Goal: Contribute content: Add original content to the website for others to see

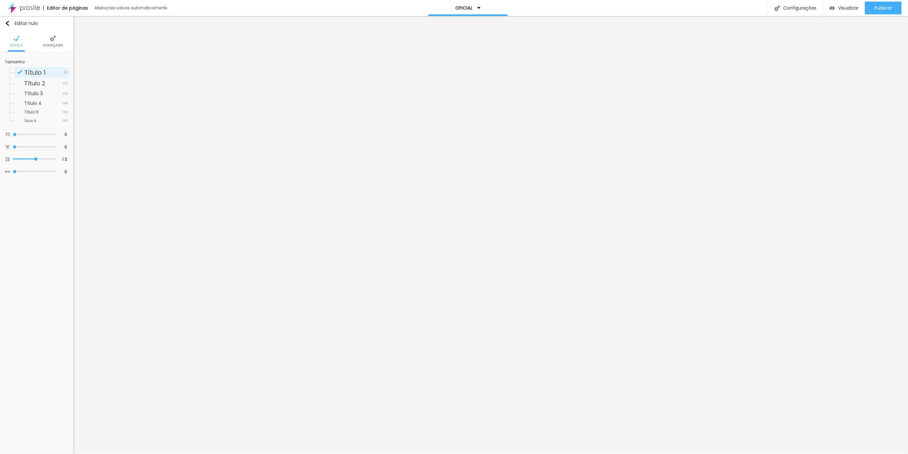
click at [46, 46] on font "Avançado" at bounding box center [53, 45] width 20 height 5
click at [29, 94] on input "text" at bounding box center [37, 97] width 64 height 10
click at [48, 44] on font "Avançado" at bounding box center [53, 45] width 20 height 5
click at [32, 97] on input "text" at bounding box center [37, 97] width 64 height 10
click at [55, 38] on img at bounding box center [53, 38] width 6 height 6
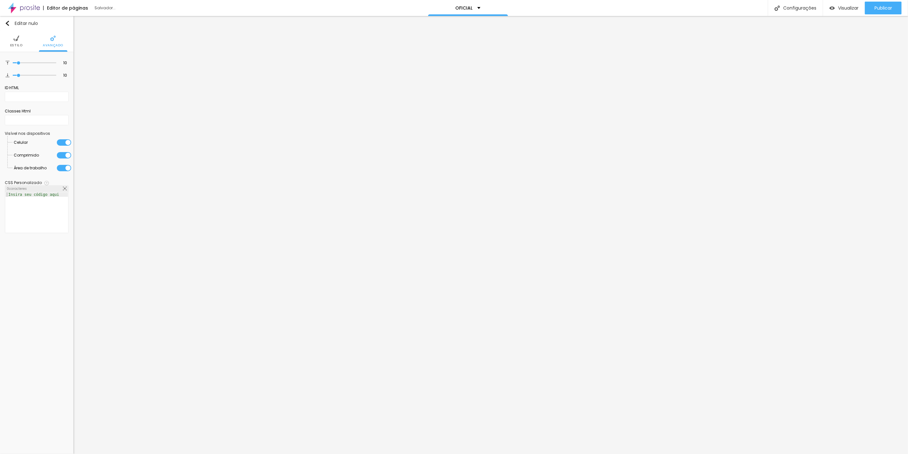
click at [24, 42] on ul "Estilo Avançado" at bounding box center [36, 41] width 73 height 21
click at [20, 39] on li "Estilo" at bounding box center [16, 41] width 12 height 21
click at [54, 46] on font "Avançado" at bounding box center [53, 45] width 20 height 5
click at [57, 40] on li "Avançado" at bounding box center [53, 41] width 20 height 21
click at [30, 93] on input "text" at bounding box center [37, 97] width 64 height 10
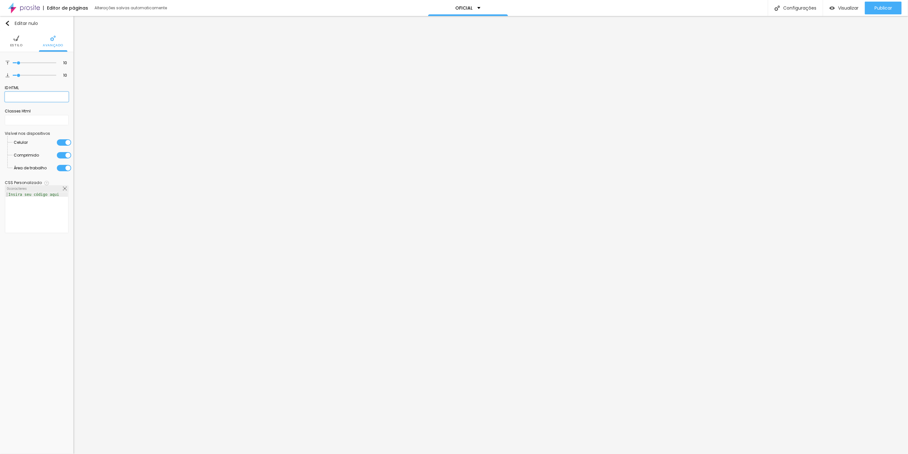
paste input "[URL][DOMAIN_NAME]"
type input "[URL][DOMAIN_NAME]"
click at [50, 39] on img at bounding box center [53, 38] width 6 height 6
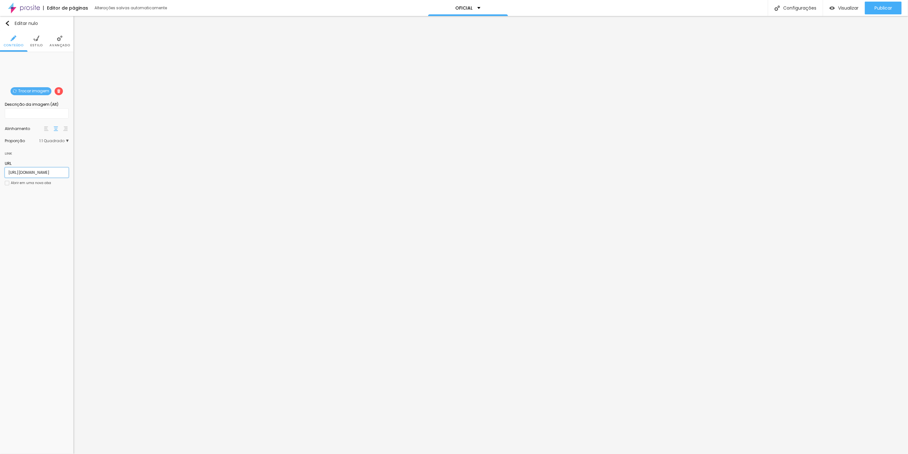
click at [20, 172] on input "[URL][DOMAIN_NAME]" at bounding box center [37, 172] width 64 height 10
paste input "NSAIO-FAMILIA-2"
type input "[URL][DOMAIN_NAME]"
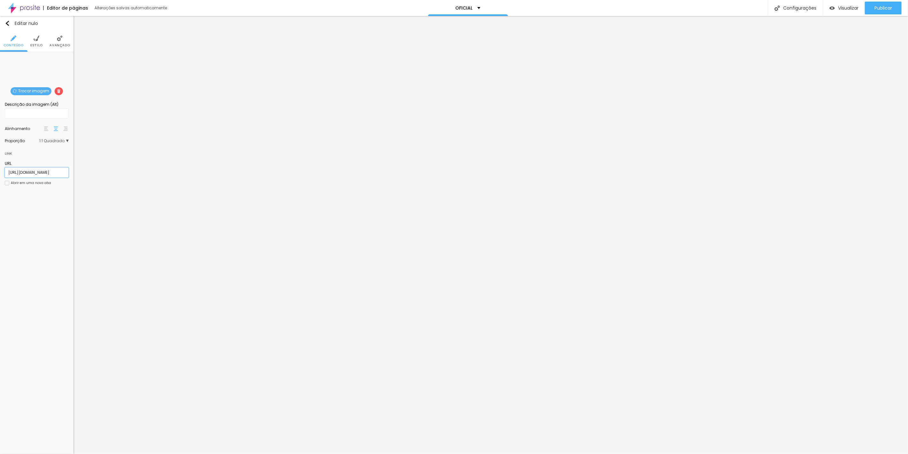
click at [41, 172] on input "[URL][DOMAIN_NAME]" at bounding box center [37, 172] width 64 height 10
click at [63, 206] on div "Editar nulo Conteúdo Estilo Avançado Trocar imagem Descrição da imagem (Alt) Al…" at bounding box center [36, 235] width 73 height 438
click at [52, 39] on img at bounding box center [53, 38] width 6 height 6
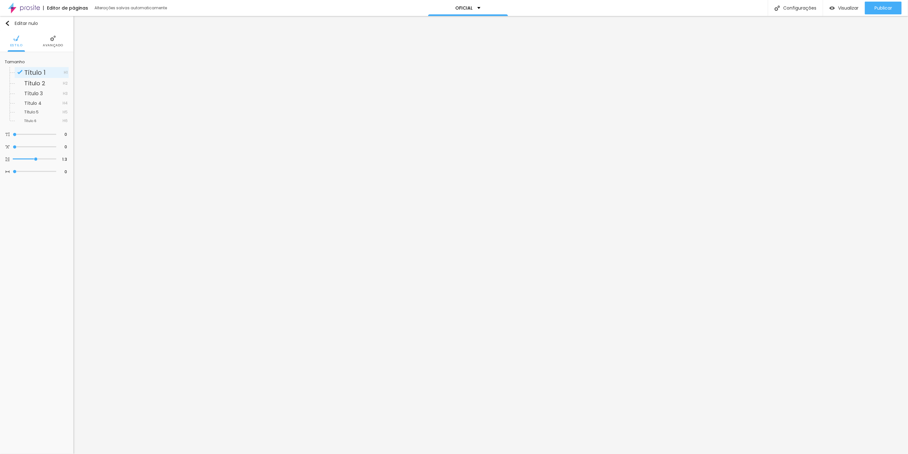
click at [60, 41] on li "Avançado" at bounding box center [53, 41] width 20 height 21
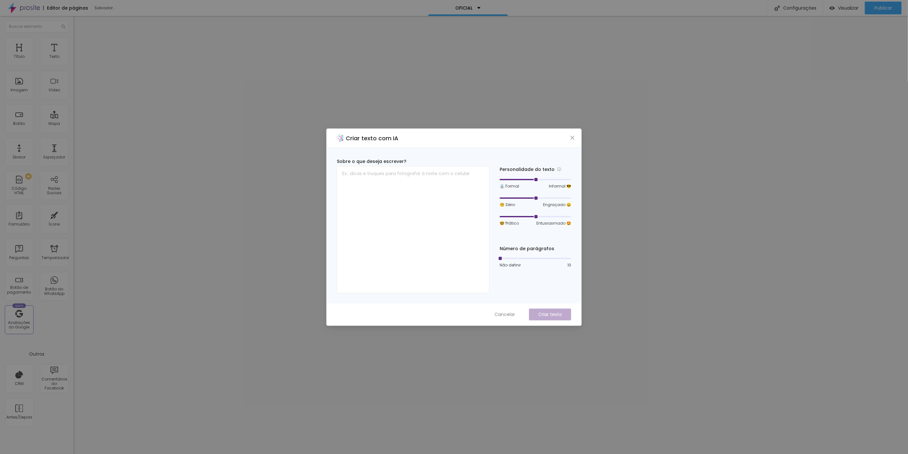
drag, startPoint x: 252, startPoint y: 213, endPoint x: 335, endPoint y: 216, distance: 83.4
click at [255, 213] on div "Criar texto com IA Sobre o que deseja escrever? Personalidade do texto 👔 Formal…" at bounding box center [454, 227] width 908 height 454
click at [570, 139] on span "Fechar" at bounding box center [572, 137] width 7 height 5
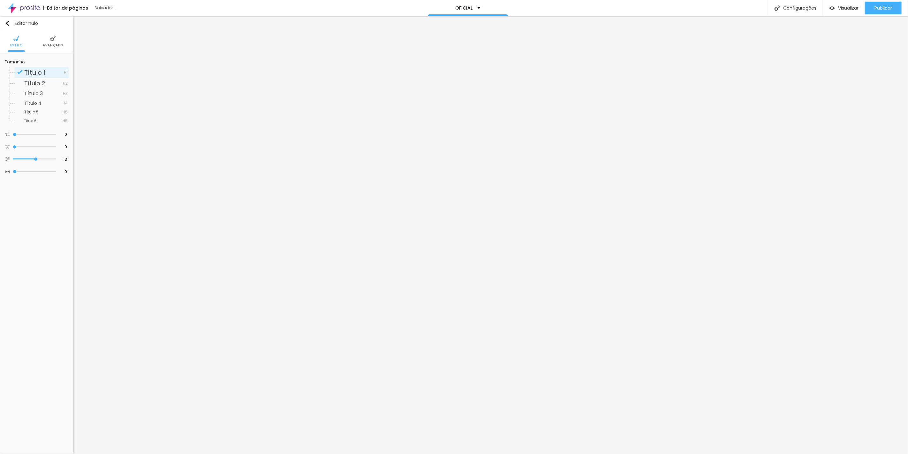
click at [54, 37] on img at bounding box center [53, 38] width 6 height 6
click at [51, 38] on img at bounding box center [53, 38] width 6 height 6
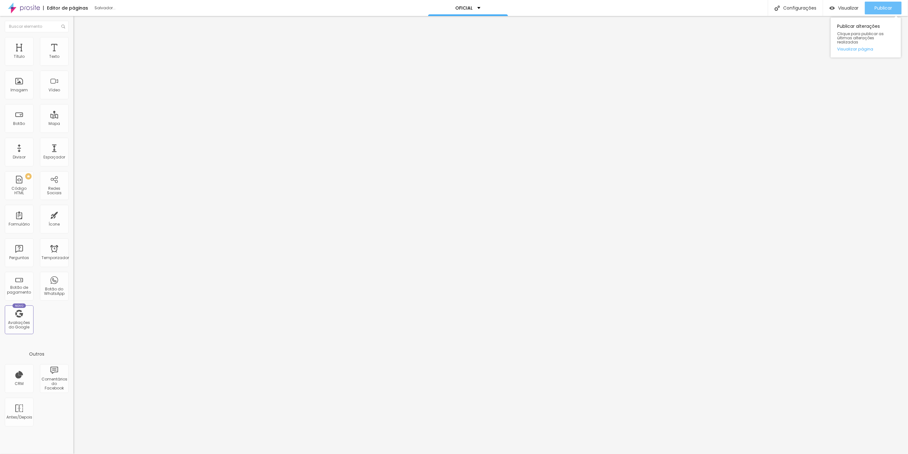
click at [884, 9] on font "Publicar" at bounding box center [883, 8] width 18 height 6
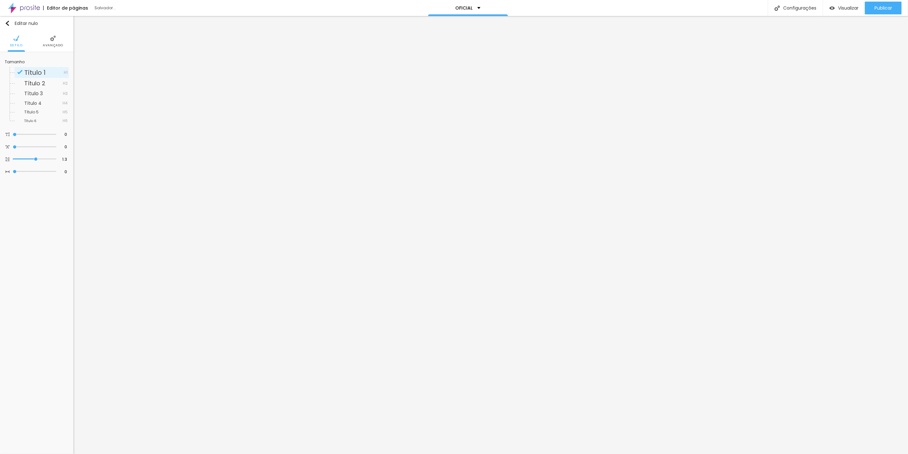
click at [50, 38] on img at bounding box center [53, 38] width 6 height 6
click at [7, 169] on input "[URL][DOMAIN_NAME]" at bounding box center [37, 172] width 64 height 10
click at [56, 192] on div "URL [URL][DOMAIN_NAME] Abrir em uma nova aba" at bounding box center [37, 174] width 64 height 35
click at [891, 9] on font "Publicar" at bounding box center [883, 8] width 18 height 6
click at [53, 171] on input "[URL][DOMAIN_NAME]" at bounding box center [37, 172] width 64 height 10
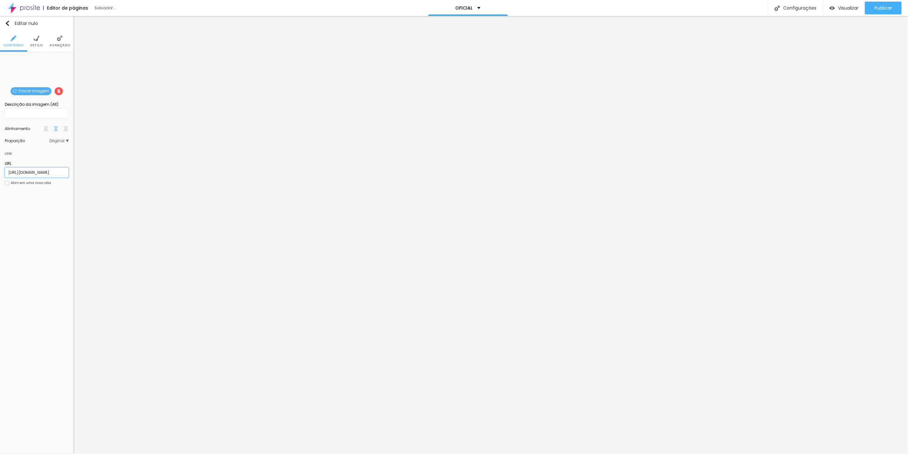
paste input "ensaio"
type input "[URL][DOMAIN_NAME]"
click at [55, 282] on div "Editar nulo Conteúdo Estilo Avançado Trocar imagem Descrição da imagem ([PERSON…" at bounding box center [36, 235] width 73 height 438
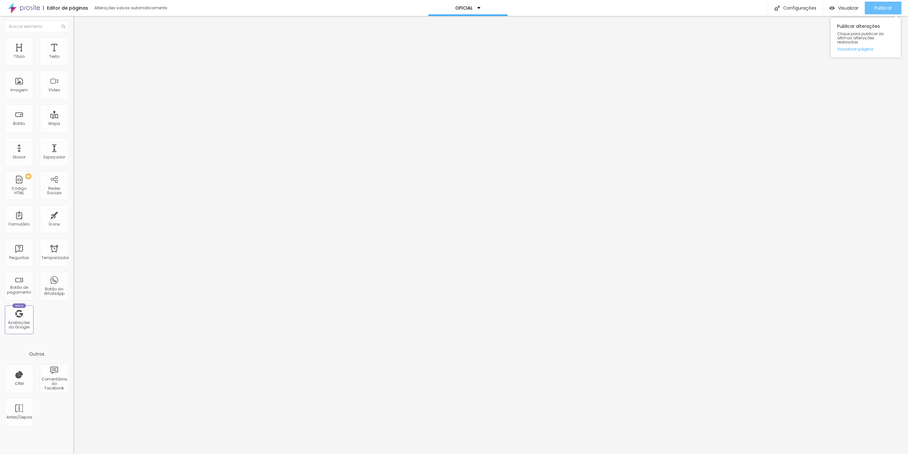
click at [889, 5] on font "Publicar" at bounding box center [883, 8] width 18 height 6
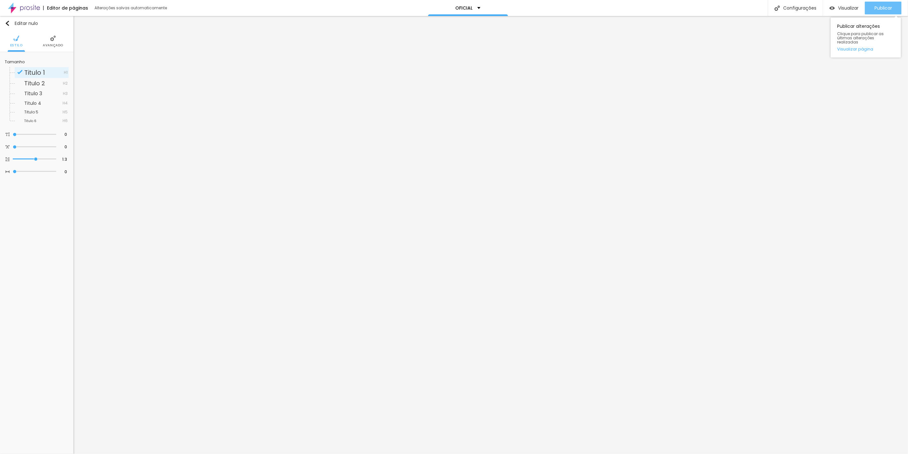
click at [889, 10] on font "Publicar" at bounding box center [883, 8] width 18 height 6
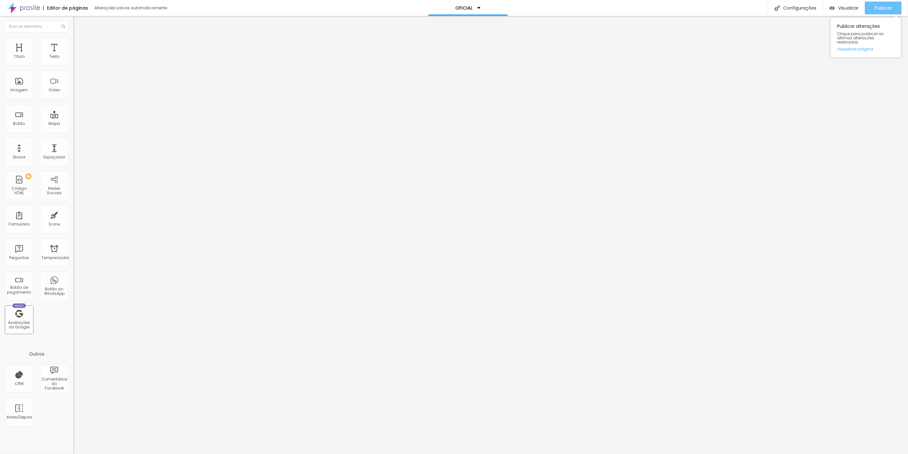
click at [883, 9] on font "Publicar" at bounding box center [883, 8] width 18 height 6
